Goal: Task Accomplishment & Management: Manage account settings

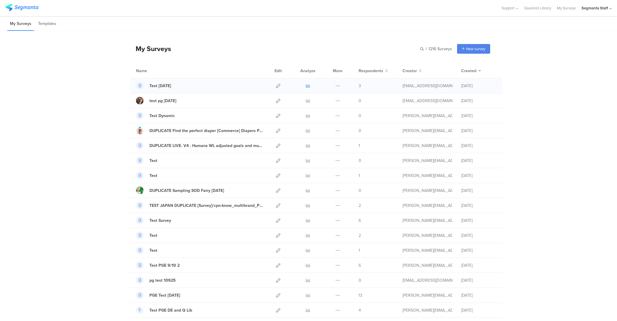
click at [306, 85] on icon at bounding box center [308, 86] width 4 height 4
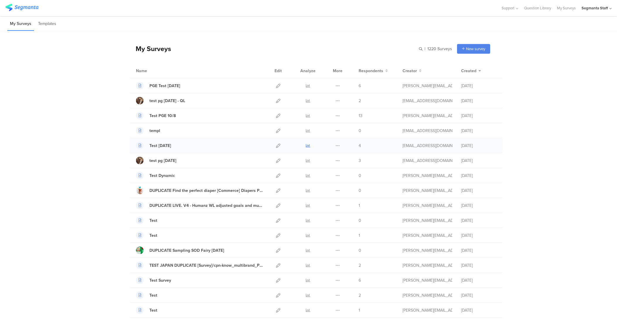
click at [306, 144] on icon at bounding box center [308, 145] width 4 height 4
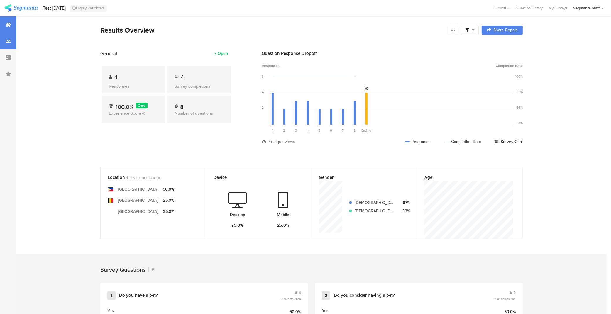
click at [9, 46] on div at bounding box center [8, 41] width 16 height 16
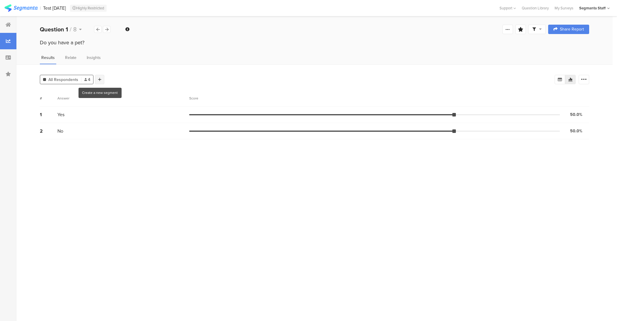
click at [100, 79] on icon at bounding box center [99, 79] width 3 height 4
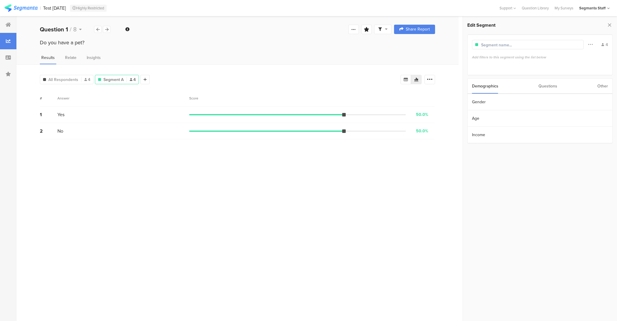
click at [548, 87] on div "Questions" at bounding box center [548, 86] width 19 height 15
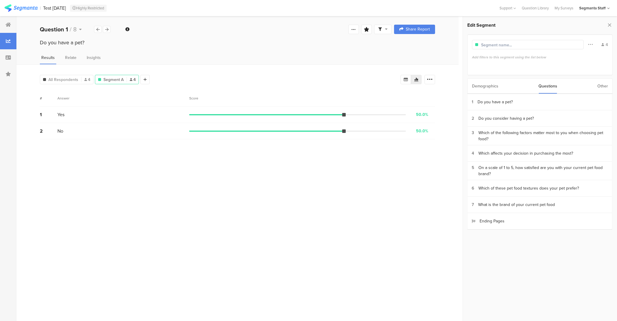
click at [603, 85] on div "Other" at bounding box center [603, 86] width 11 height 15
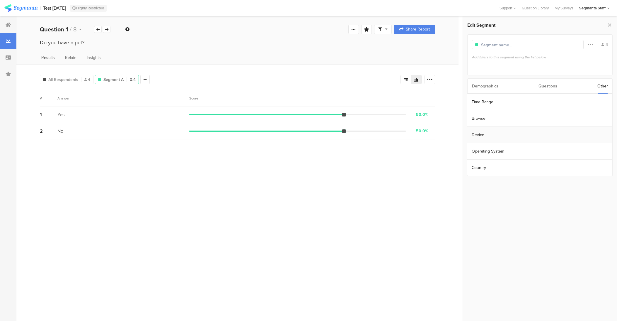
click at [565, 137] on section "Device" at bounding box center [540, 135] width 145 height 16
click at [611, 84] on icon at bounding box center [612, 85] width 4 height 4
click at [471, 85] on div at bounding box center [469, 85] width 5 height 5
click at [495, 99] on section "Time Range" at bounding box center [540, 102] width 145 height 16
click at [76, 60] on div "Relate" at bounding box center [71, 60] width 14 height 10
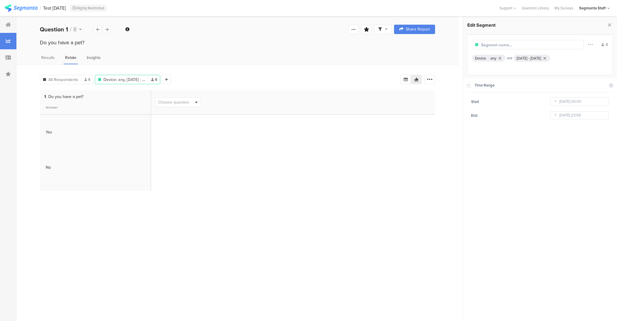
click at [96, 55] on span "Insights" at bounding box center [94, 58] width 14 height 6
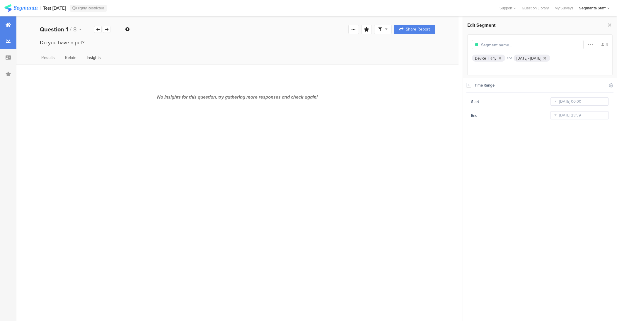
click at [3, 20] on div at bounding box center [8, 24] width 16 height 16
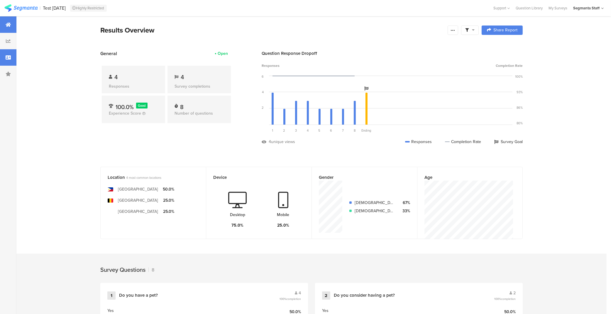
click at [11, 58] on div at bounding box center [8, 57] width 16 height 16
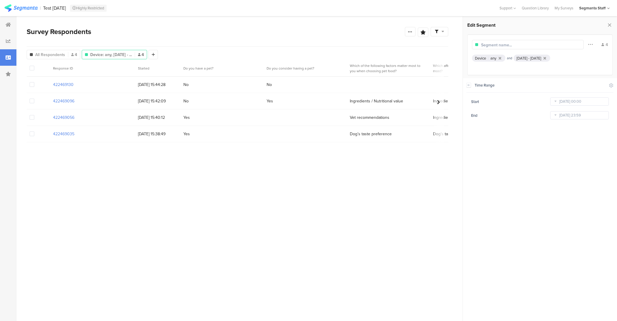
click at [33, 68] on span at bounding box center [32, 68] width 5 height 5
click at [34, 66] on input "checkbox" at bounding box center [34, 66] width 0 height 0
click at [32, 68] on span at bounding box center [32, 68] width 5 height 5
click at [34, 66] on input "checkbox" at bounding box center [34, 66] width 0 height 0
click at [15, 81] on div at bounding box center [8, 74] width 16 height 16
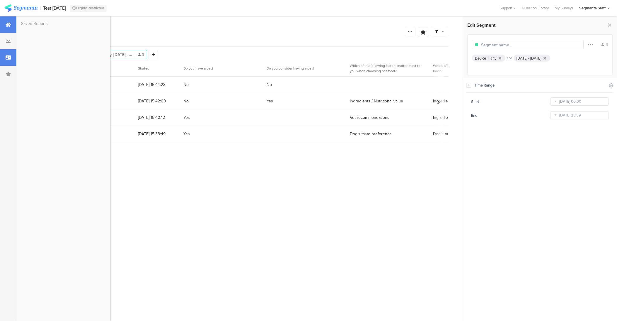
click at [1, 23] on div at bounding box center [8, 24] width 16 height 16
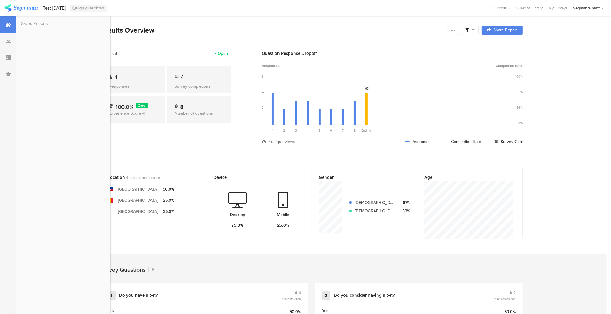
click at [215, 32] on div "Results Overview" at bounding box center [272, 30] width 344 height 11
click at [457, 33] on div at bounding box center [452, 30] width 11 height 9
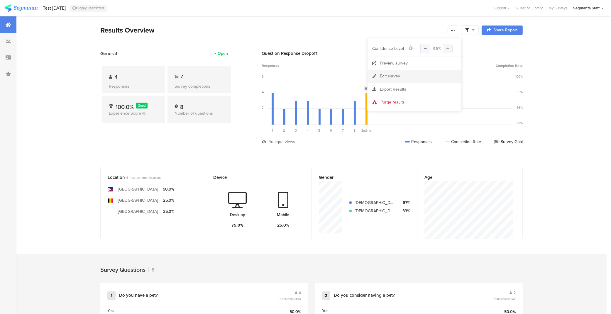
click at [424, 76] on link "Edit survey" at bounding box center [414, 76] width 94 height 13
click at [455, 32] on icon at bounding box center [452, 30] width 5 height 5
click at [433, 64] on link "Preview survey" at bounding box center [414, 63] width 94 height 13
click at [455, 31] on icon at bounding box center [452, 30] width 5 height 5
click at [435, 92] on div "Export Results" at bounding box center [414, 89] width 94 height 6
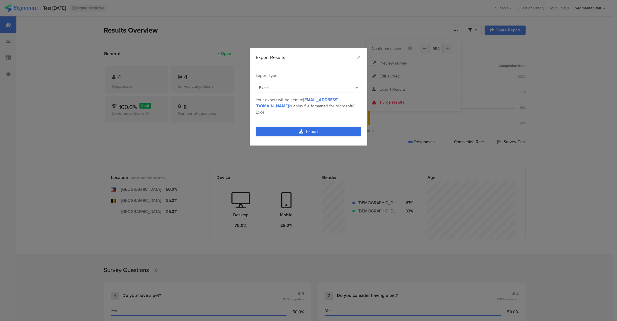
click at [327, 127] on link "Export" at bounding box center [309, 131] width 106 height 9
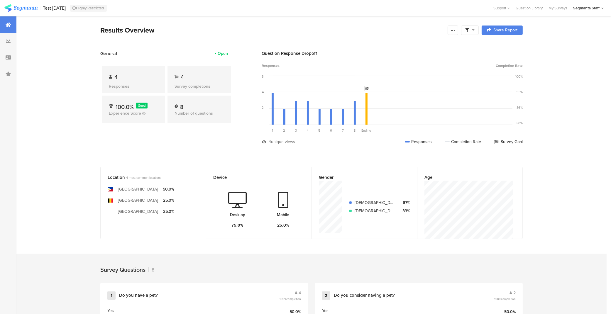
click at [474, 30] on icon at bounding box center [473, 30] width 3 height 4
click at [503, 47] on span at bounding box center [500, 46] width 9 height 5
click at [496, 46] on div "Complete Responses Only" at bounding box center [468, 47] width 55 height 6
click at [512, 28] on span "Share Report" at bounding box center [505, 30] width 24 height 4
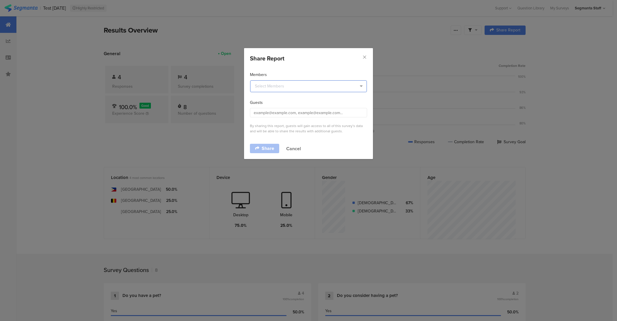
click at [329, 84] on input "dialog" at bounding box center [308, 86] width 117 height 12
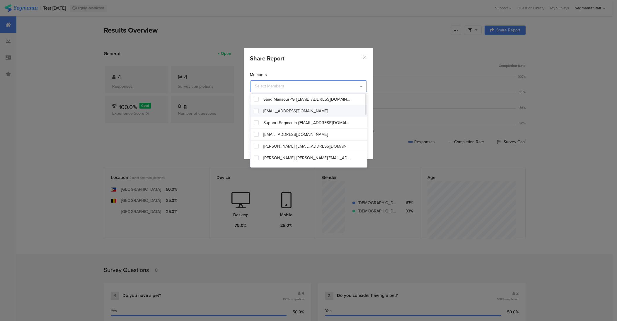
click at [327, 111] on div "boaz@segmanta.com" at bounding box center [312, 111] width 123 height 12
click at [335, 69] on div "Members boaz@segmanta.com Guests By sharing this report, guests will gain acces…" at bounding box center [308, 103] width 129 height 75
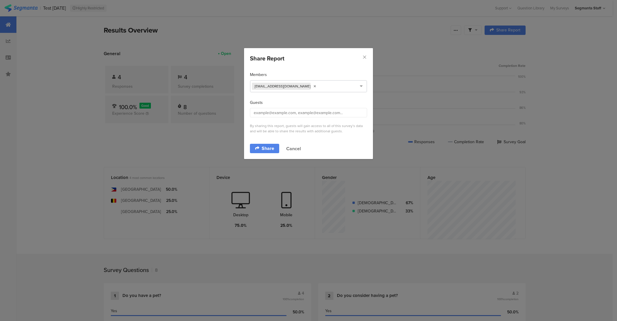
click at [299, 148] on button "Cancel" at bounding box center [293, 148] width 15 height 7
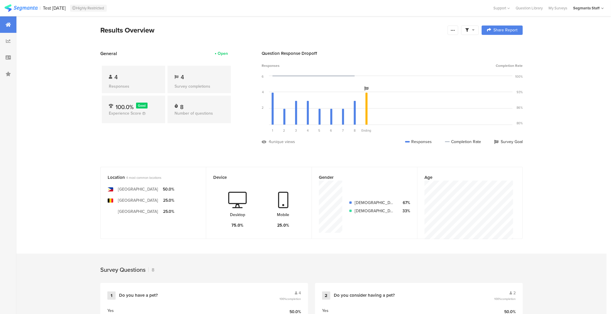
click at [592, 6] on div "Segmanta Staff" at bounding box center [586, 8] width 26 height 6
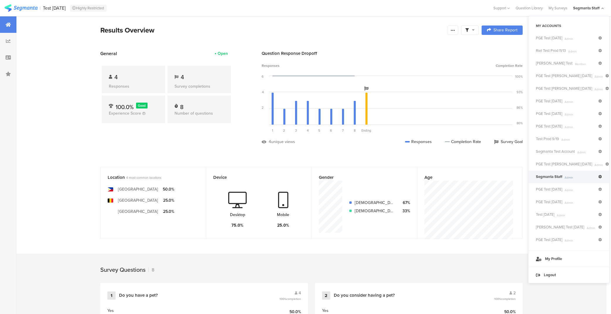
click at [600, 178] on icon at bounding box center [600, 177] width 4 height 4
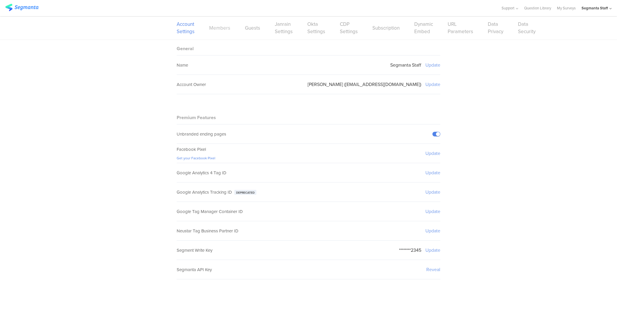
click at [219, 25] on link "Members" at bounding box center [219, 27] width 21 height 7
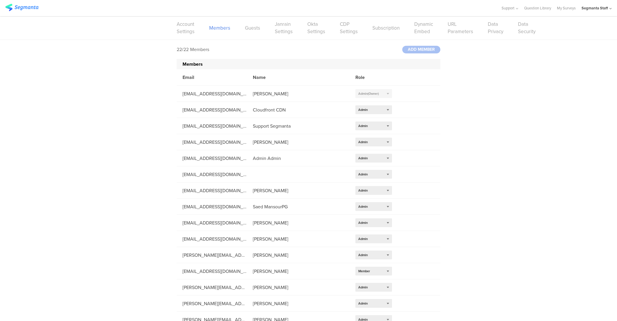
click at [247, 23] on div "Account Settings Members Guests Janrain Settings Okta Settings CDP Settings Sub…" at bounding box center [309, 27] width 264 height 23
click at [254, 30] on link "Guests" at bounding box center [252, 27] width 15 height 7
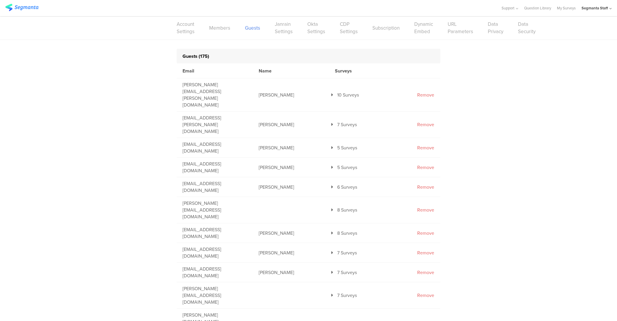
click at [277, 33] on link "Janrain Settings" at bounding box center [284, 28] width 18 height 15
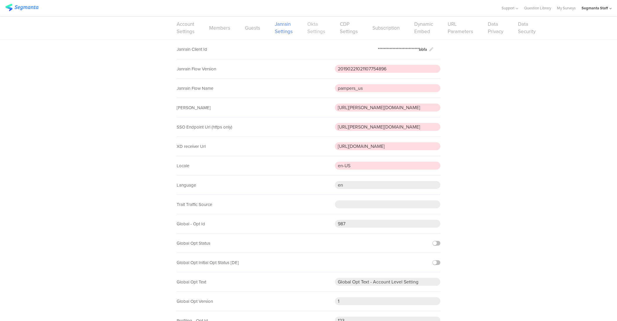
click at [312, 30] on link "Okta Settings" at bounding box center [317, 28] width 18 height 15
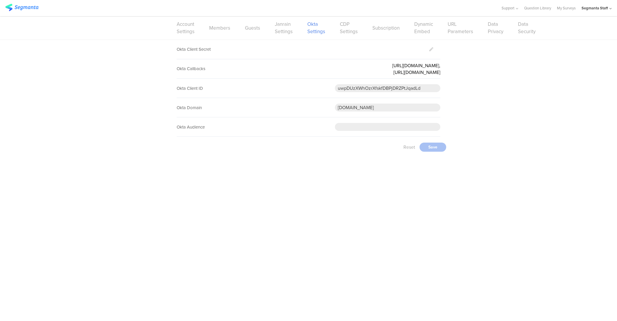
click at [338, 29] on div "Account Settings Members Guests Janrain Settings Okta Settings CDP Settings Sub…" at bounding box center [309, 27] width 264 height 23
click at [347, 31] on link "CDP Settings" at bounding box center [349, 28] width 18 height 15
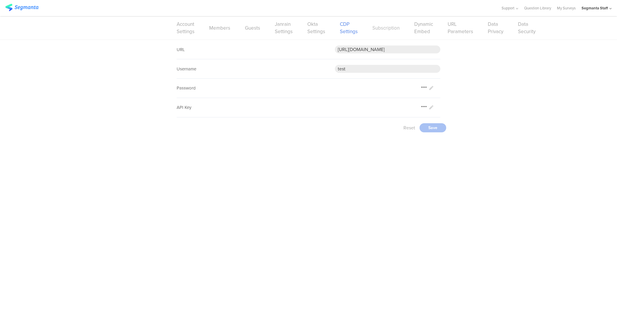
click at [388, 29] on link "Subscription" at bounding box center [386, 27] width 27 height 7
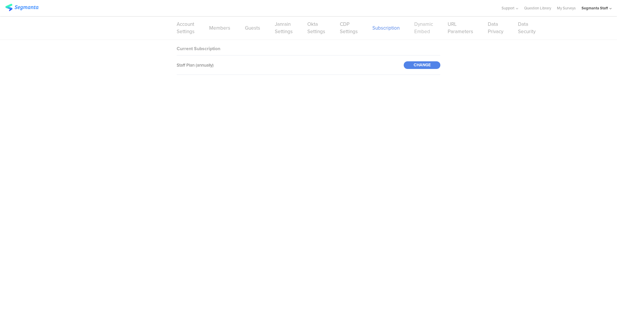
click at [420, 29] on link "Dynamic Embed" at bounding box center [424, 28] width 19 height 15
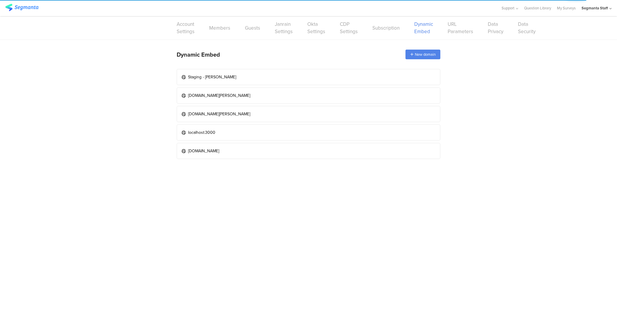
click at [452, 33] on link "URL Parameters" at bounding box center [461, 28] width 26 height 15
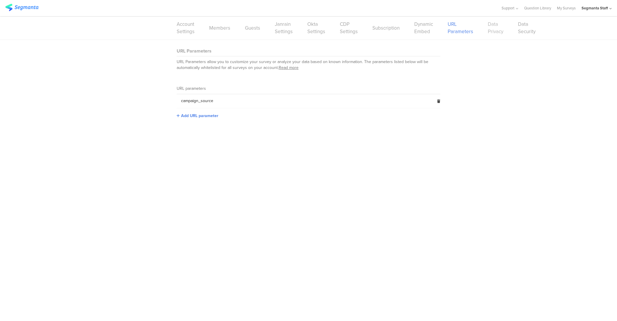
click at [489, 27] on link "Data Privacy" at bounding box center [496, 28] width 16 height 15
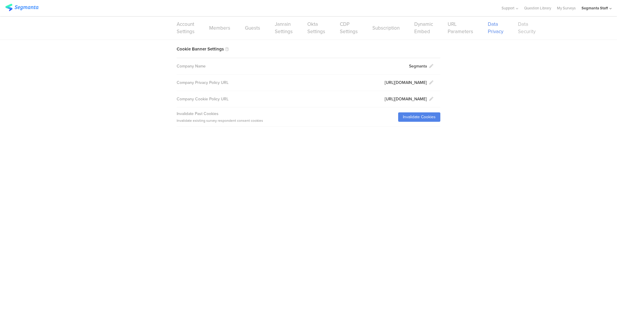
click at [522, 31] on link "Data Security" at bounding box center [527, 28] width 18 height 15
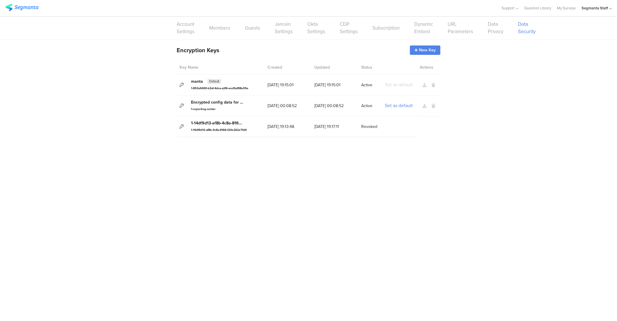
click at [604, 9] on div "Segmanta Staff" at bounding box center [595, 8] width 26 height 6
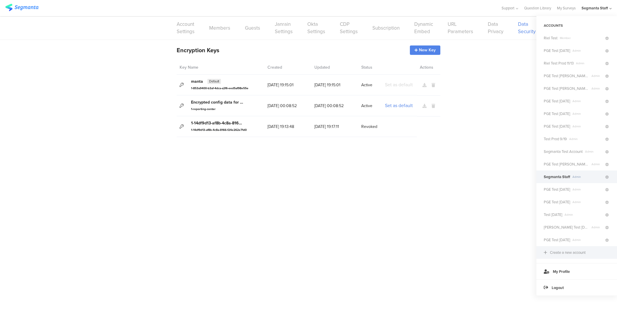
click at [596, 250] on div "Create a new account" at bounding box center [577, 252] width 81 height 13
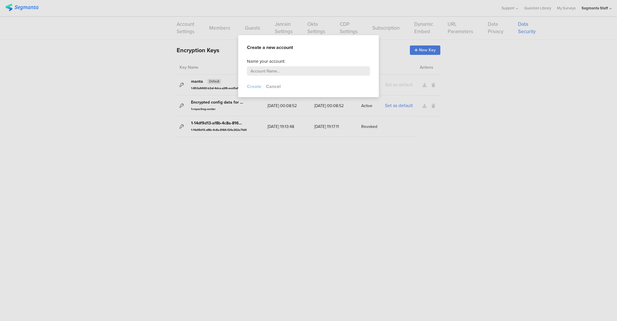
click at [339, 71] on input "text" at bounding box center [308, 70] width 123 height 9
type input "te"
click at [277, 88] on button "Cancel" at bounding box center [273, 86] width 15 height 7
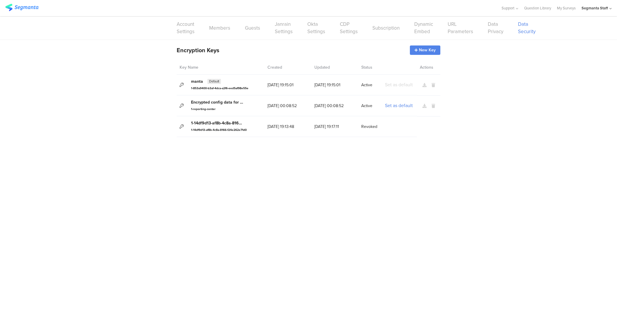
click at [603, 7] on div "Segmanta Staff" at bounding box center [595, 8] width 26 height 6
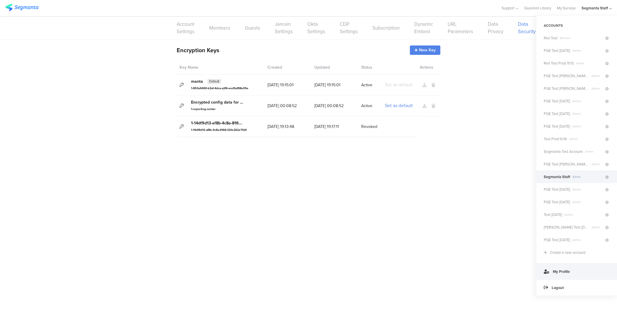
click at [599, 275] on link "My Profile" at bounding box center [577, 271] width 81 height 16
